Goal: Transaction & Acquisition: Purchase product/service

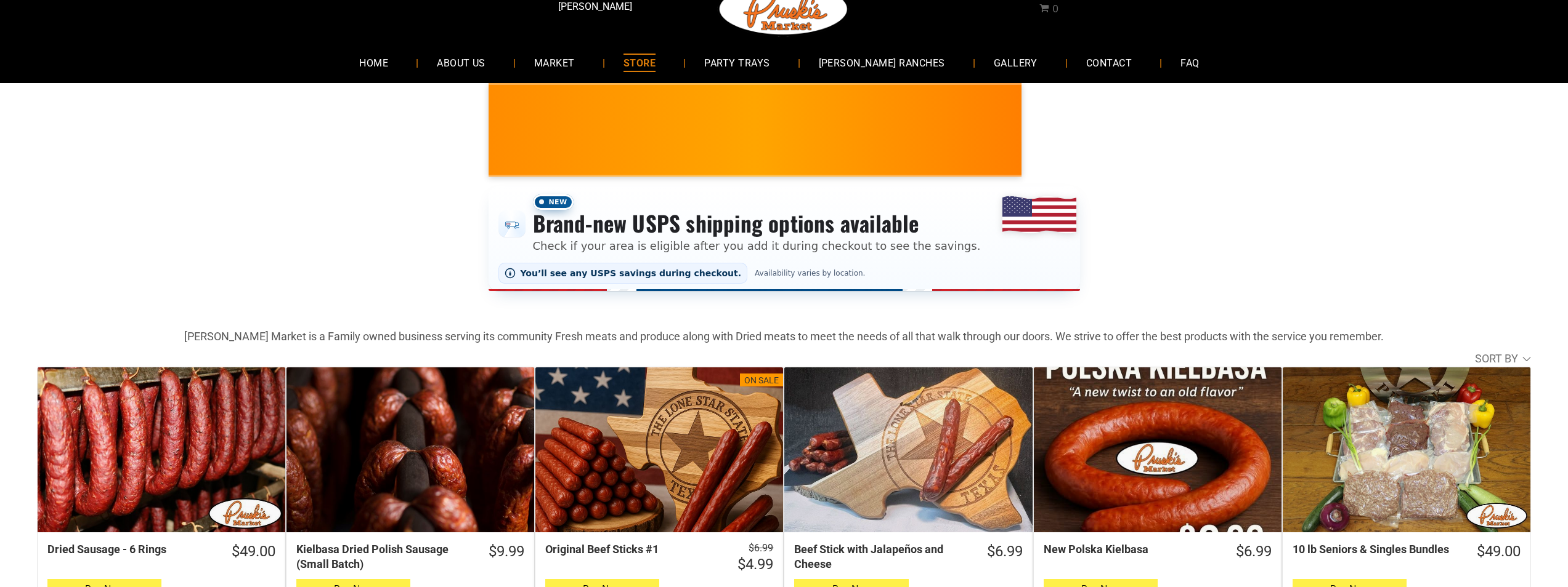
scroll to position [62, 0]
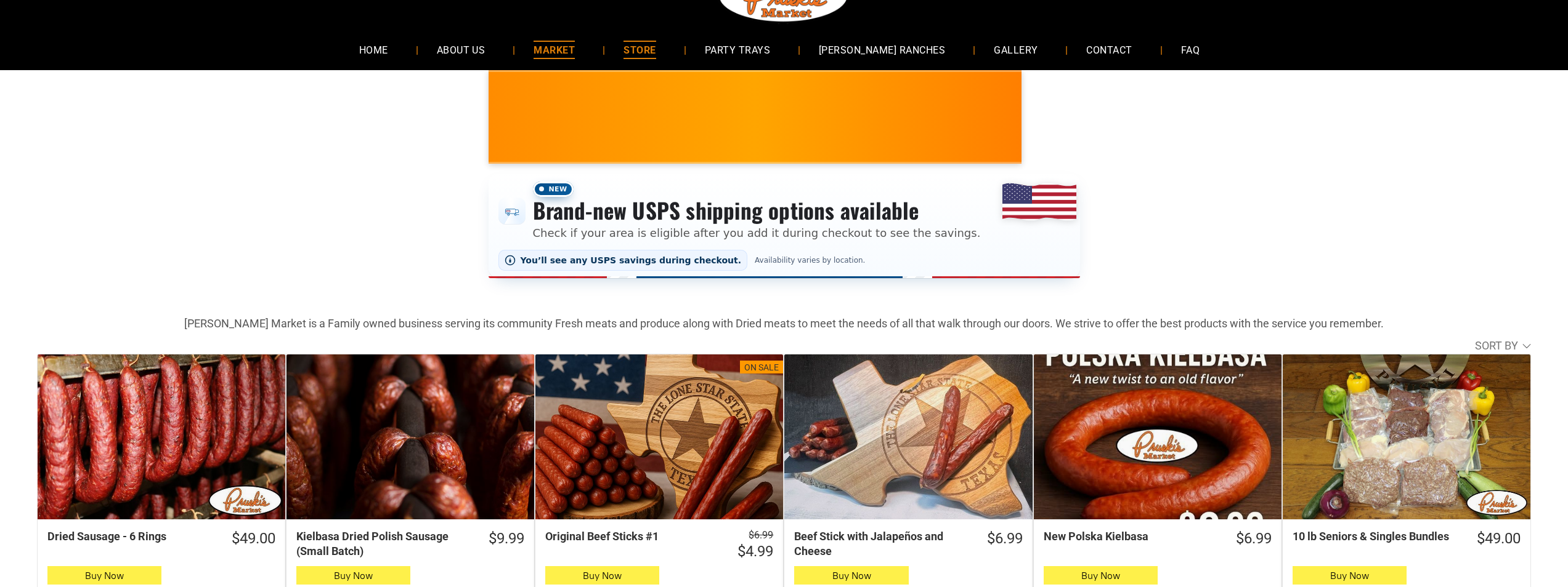
click at [551, 63] on link "MARKET" at bounding box center [554, 50] width 78 height 33
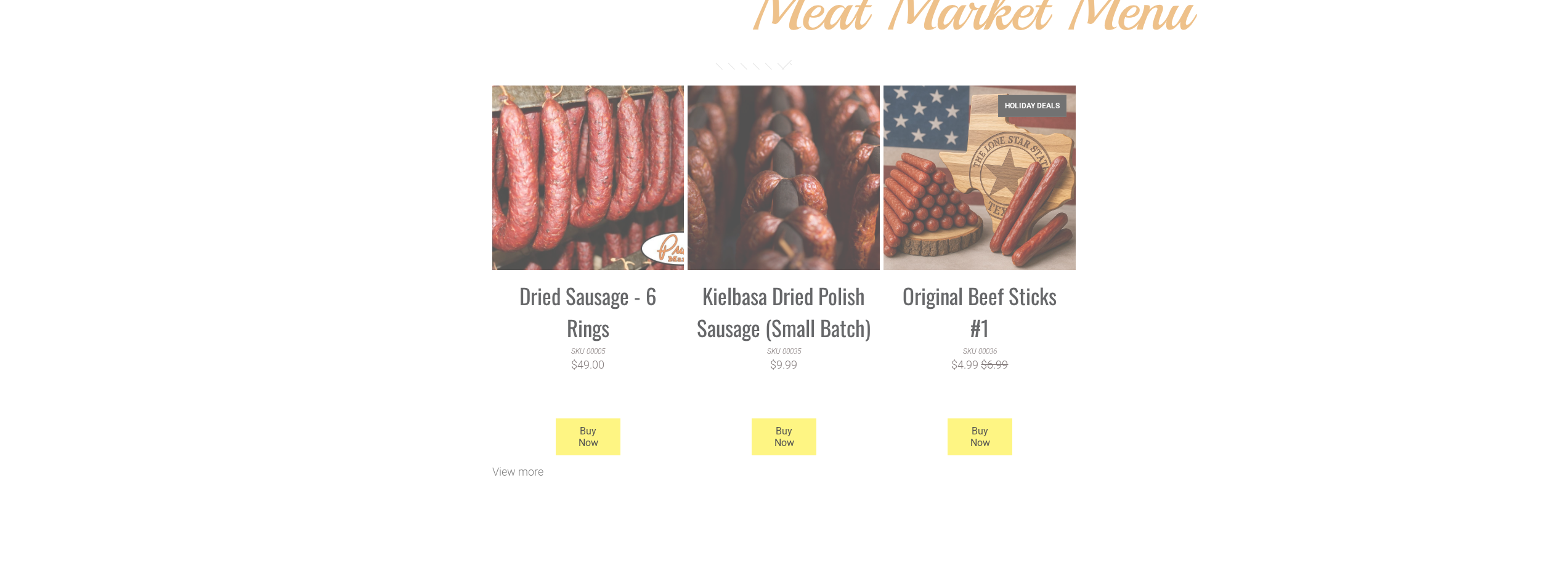
scroll to position [1047, 0]
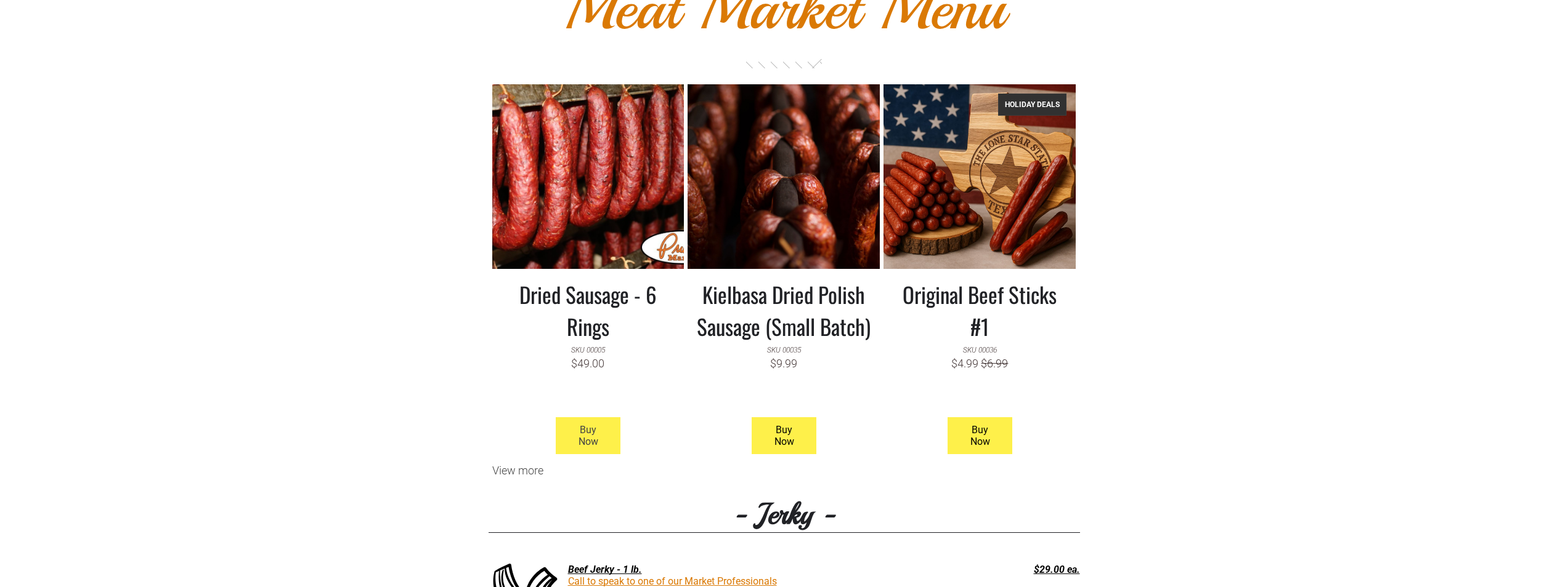
click at [561, 440] on span "Buy Now" at bounding box center [588, 436] width 62 height 36
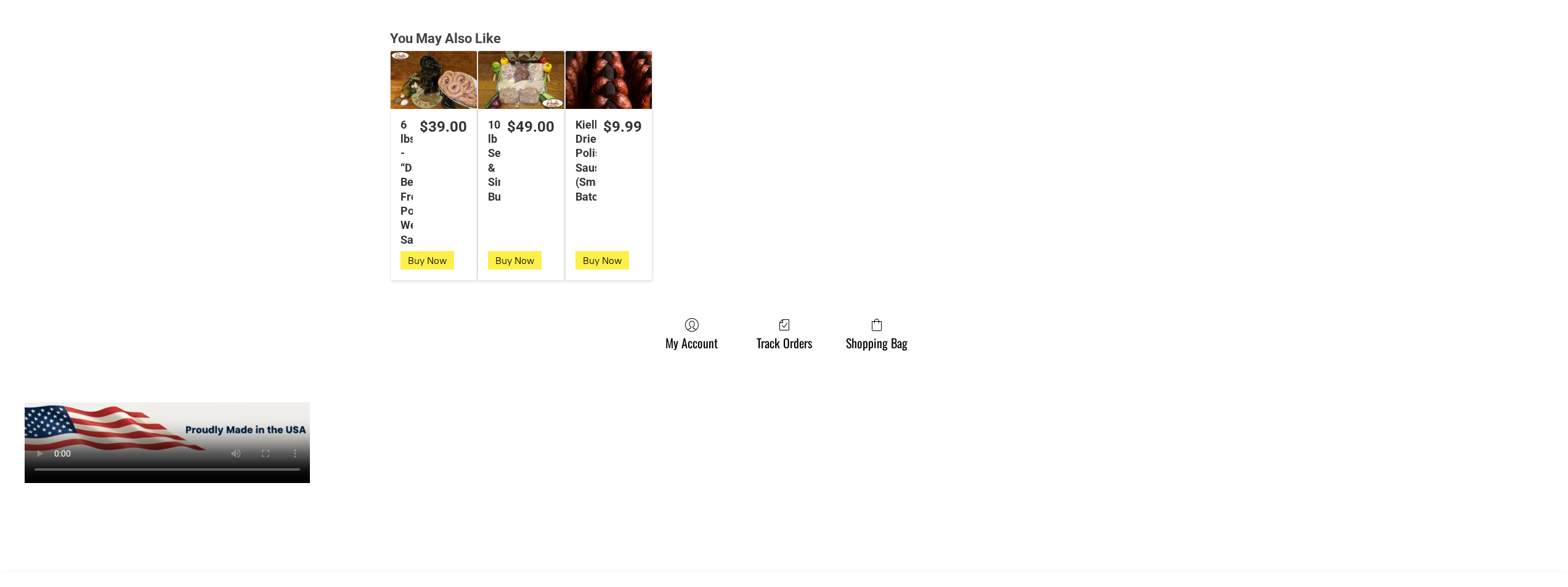
scroll to position [3140, 0]
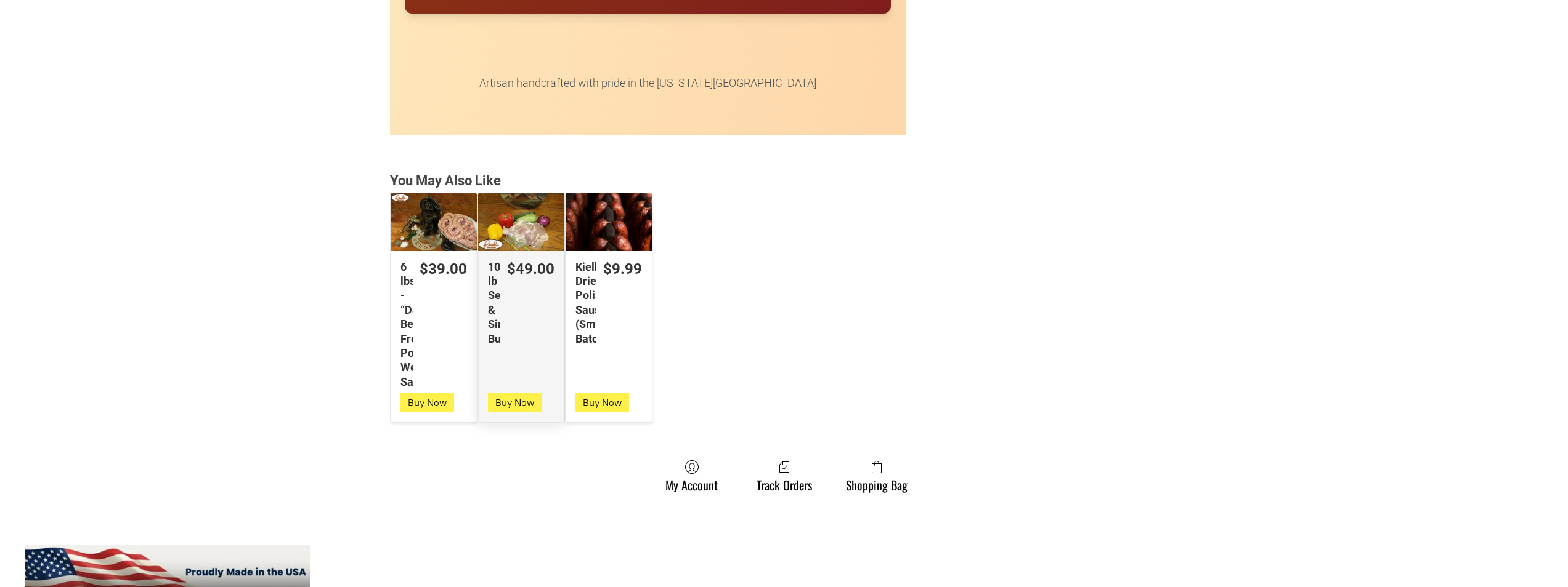
click at [491, 199] on div "10 lb Seniors & Singles Bundles" at bounding box center [521, 221] width 86 height 57
